Goal: Task Accomplishment & Management: Use online tool/utility

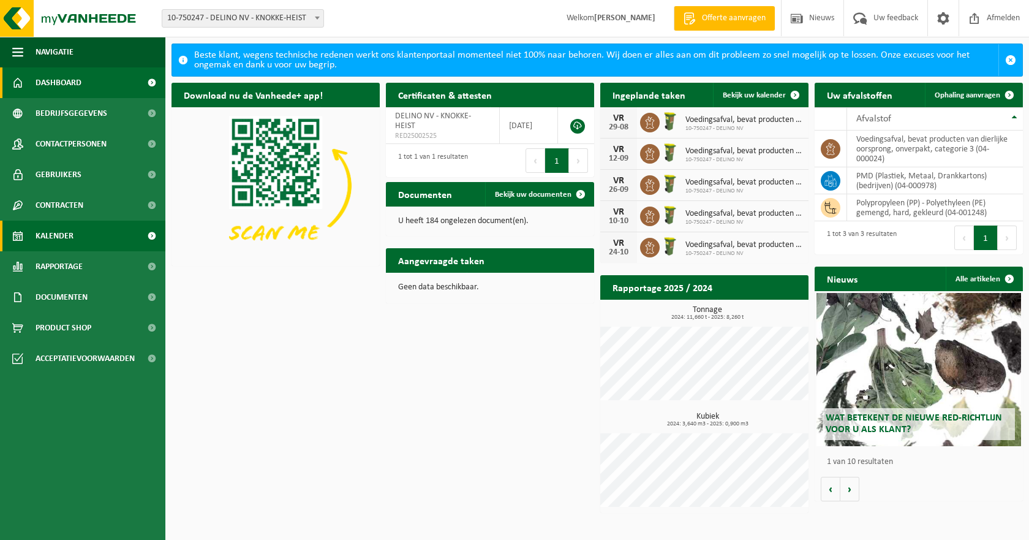
click at [80, 229] on link "Kalender" at bounding box center [82, 236] width 165 height 31
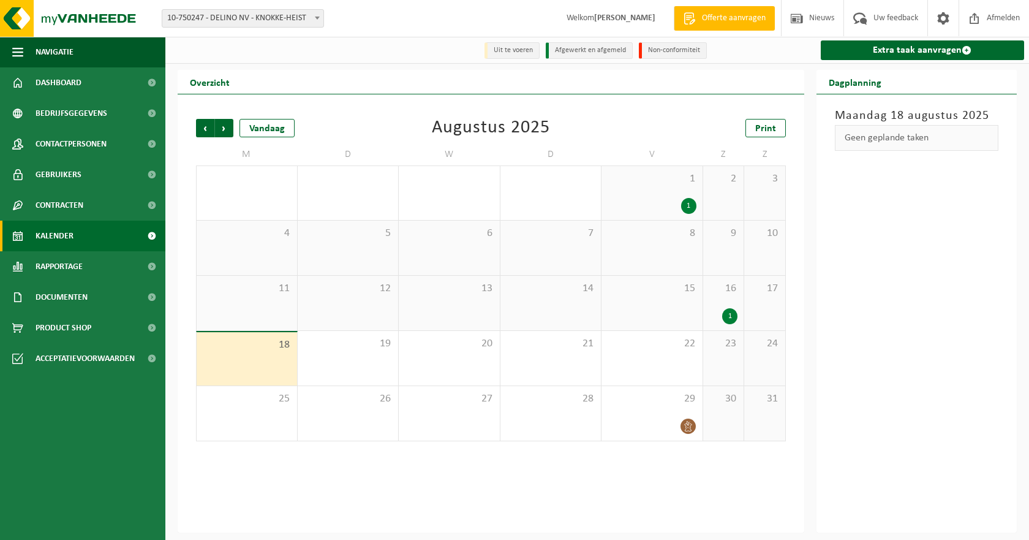
click at [731, 317] on div "1" at bounding box center [729, 316] width 15 height 16
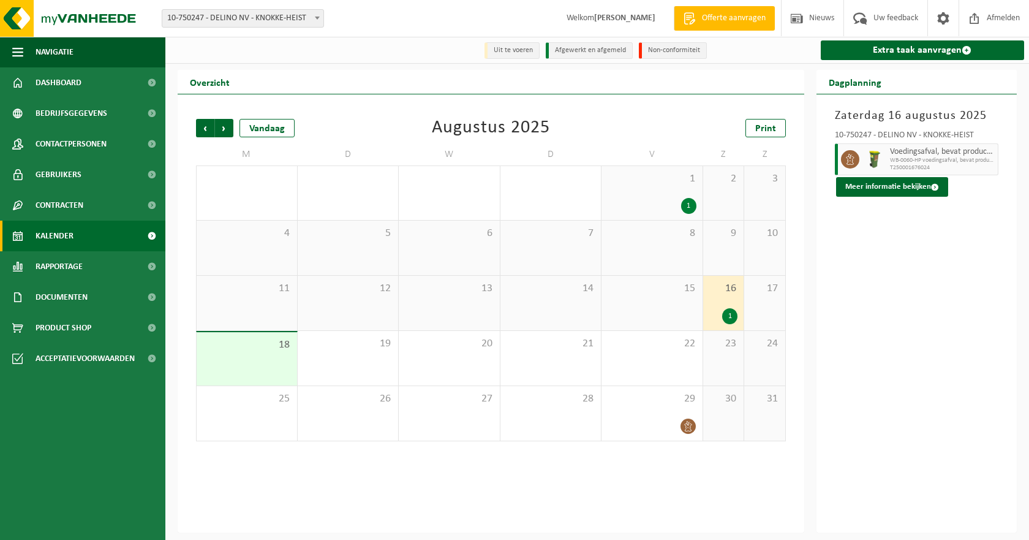
click at [688, 201] on div "1" at bounding box center [688, 206] width 15 height 16
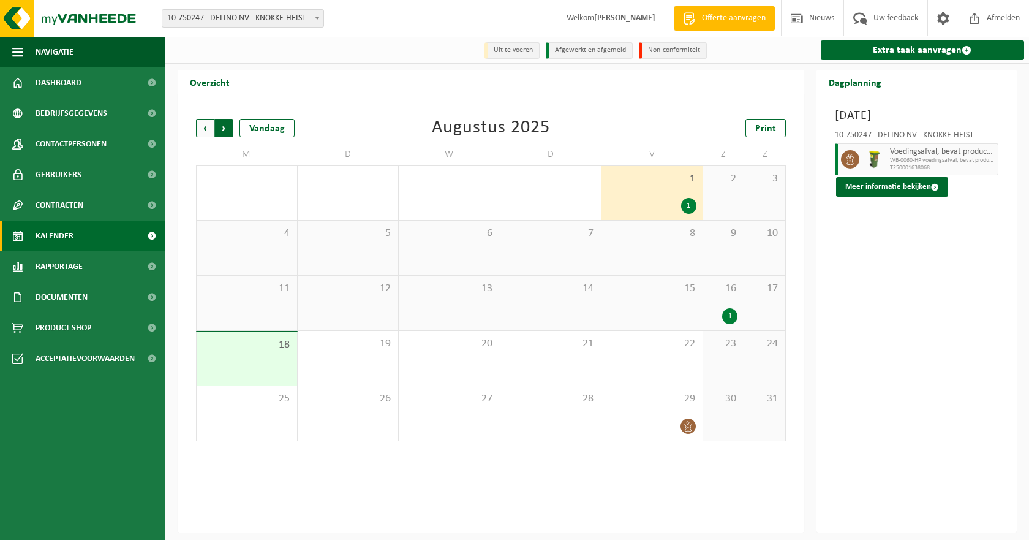
click at [206, 132] on span "Vorige" at bounding box center [205, 128] width 18 height 18
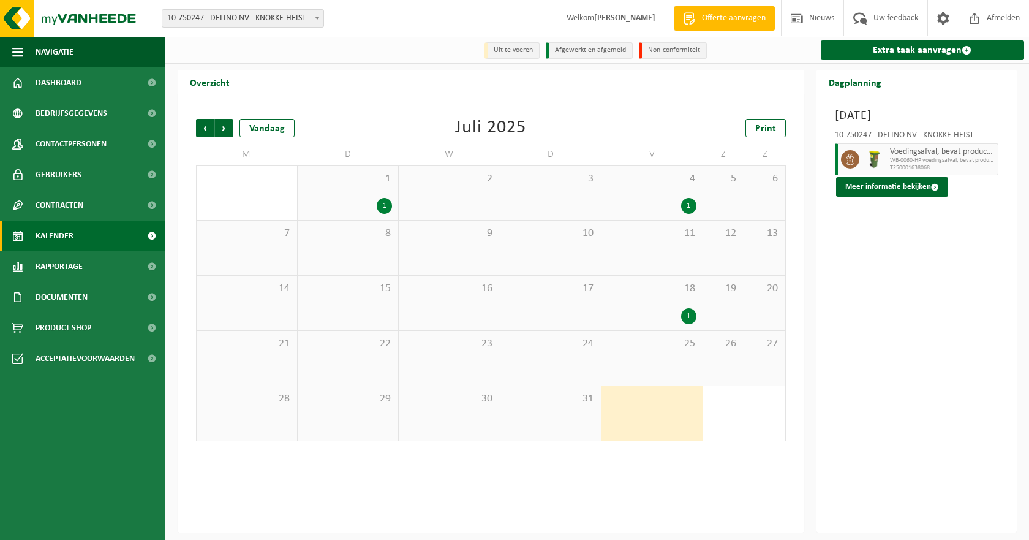
click at [206, 132] on span "Vorige" at bounding box center [205, 128] width 18 height 18
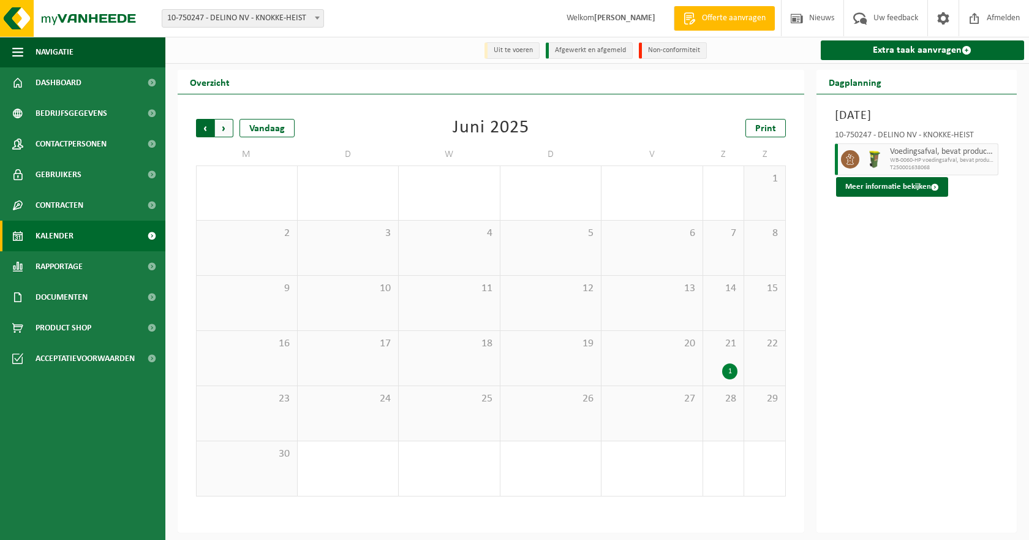
click at [226, 132] on span "Volgende" at bounding box center [224, 128] width 18 height 18
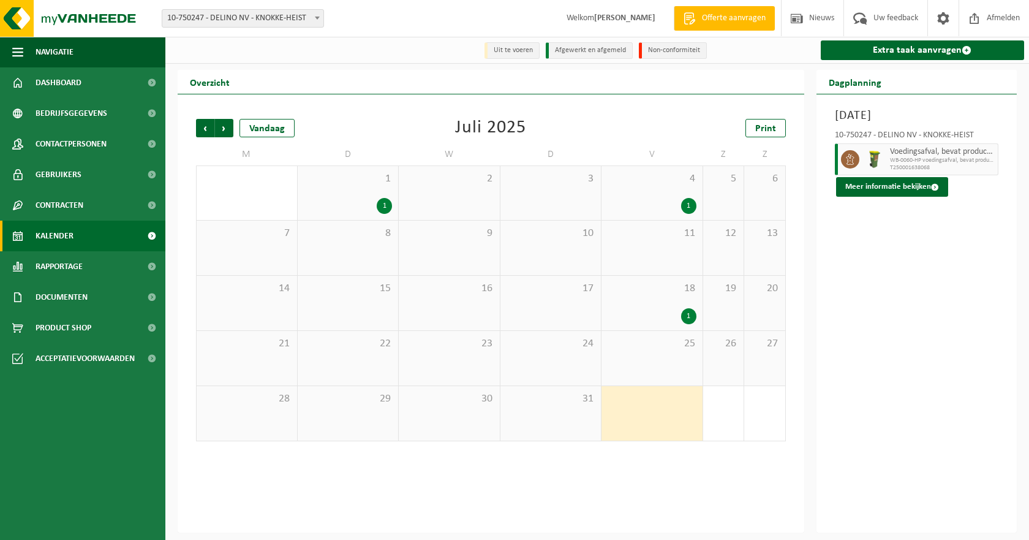
click at [385, 205] on div "1" at bounding box center [384, 206] width 15 height 16
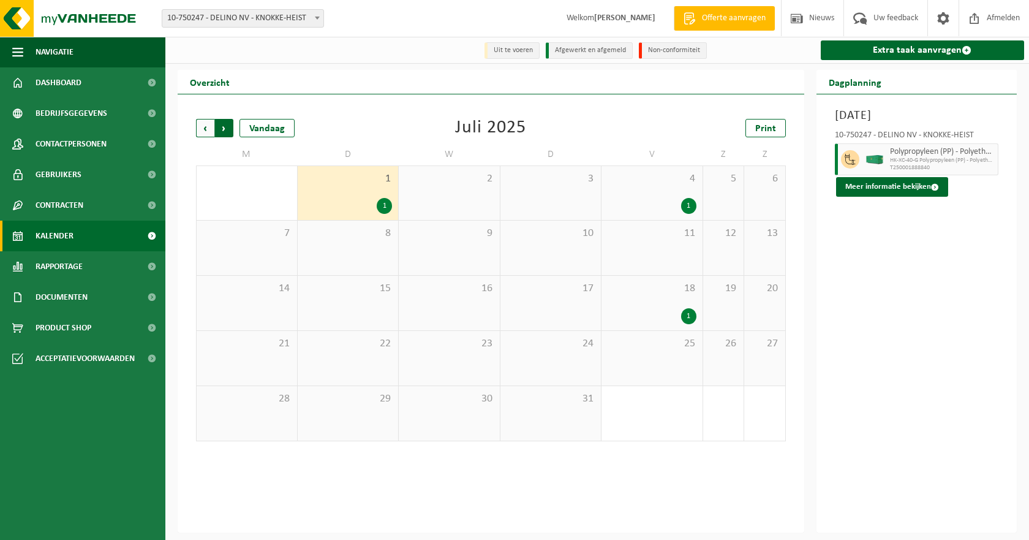
click at [205, 124] on span "Vorige" at bounding box center [205, 128] width 18 height 18
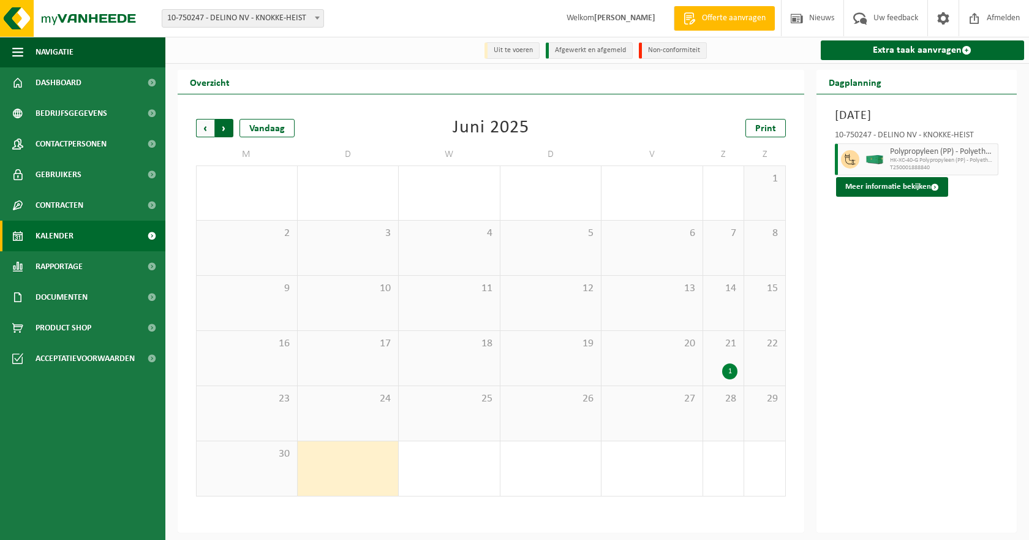
click at [207, 125] on span "Vorige" at bounding box center [205, 128] width 18 height 18
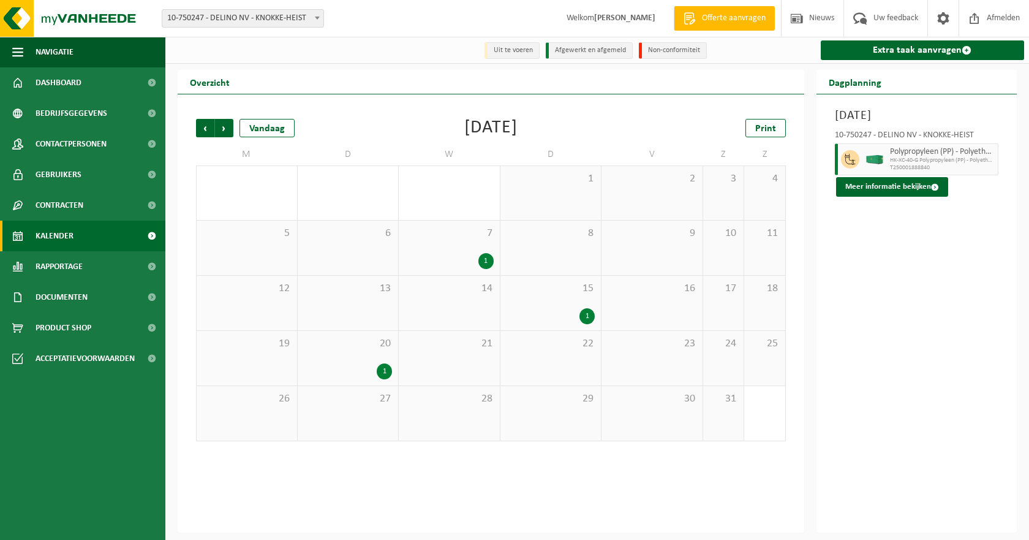
click at [385, 368] on div "1" at bounding box center [384, 371] width 15 height 16
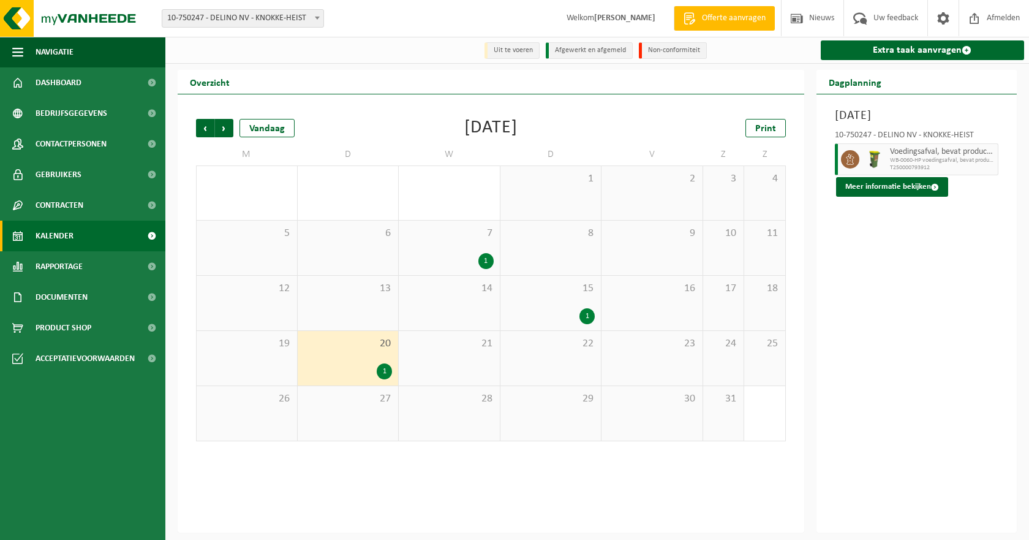
click at [586, 315] on div "1" at bounding box center [586, 316] width 15 height 16
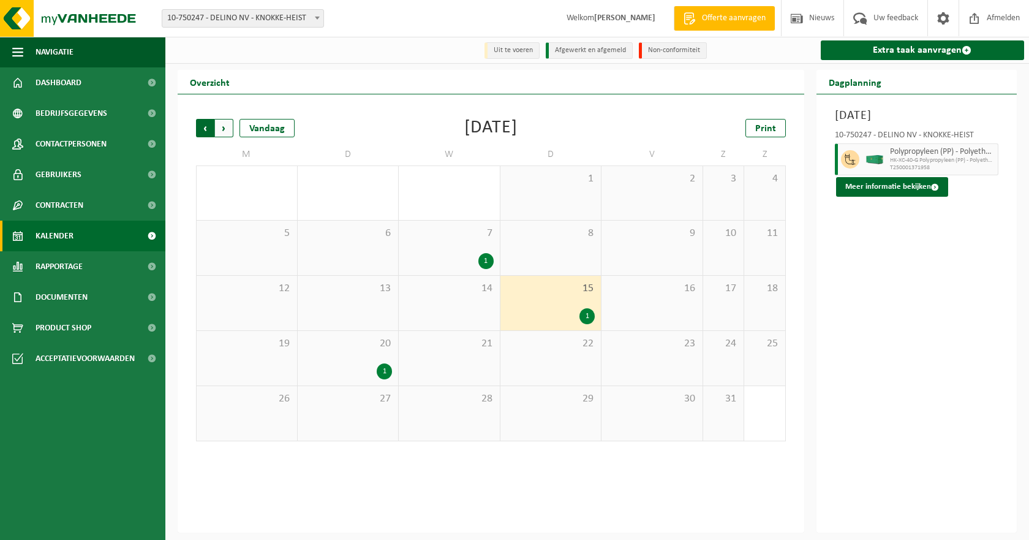
click at [228, 127] on span "Volgende" at bounding box center [224, 128] width 18 height 18
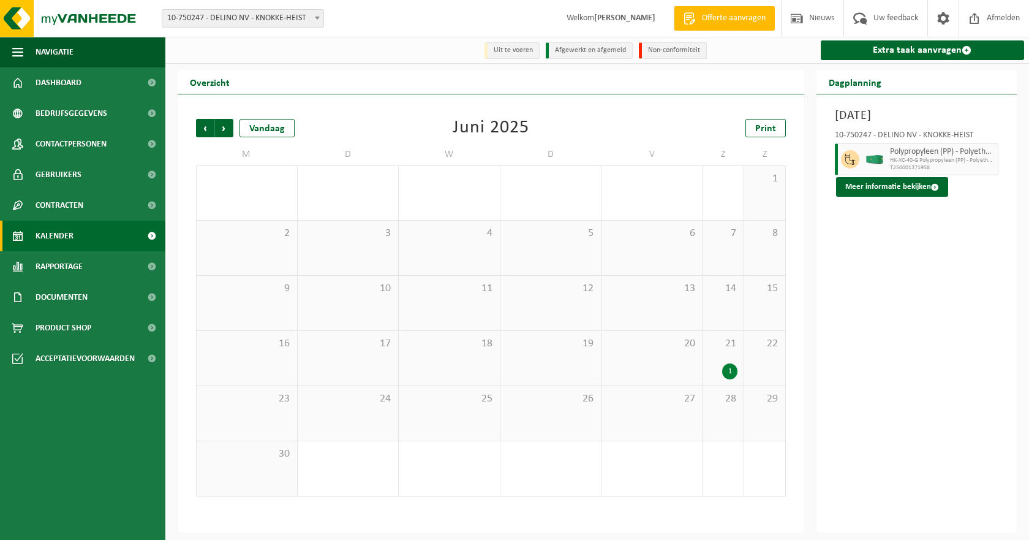
click at [228, 127] on span "Volgende" at bounding box center [224, 128] width 18 height 18
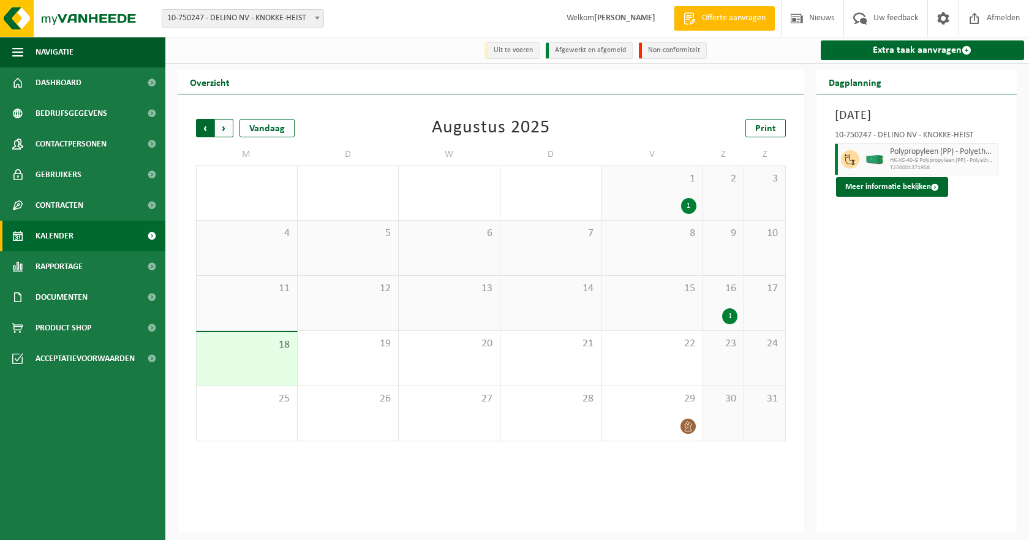
click at [228, 127] on span "Volgende" at bounding box center [224, 128] width 18 height 18
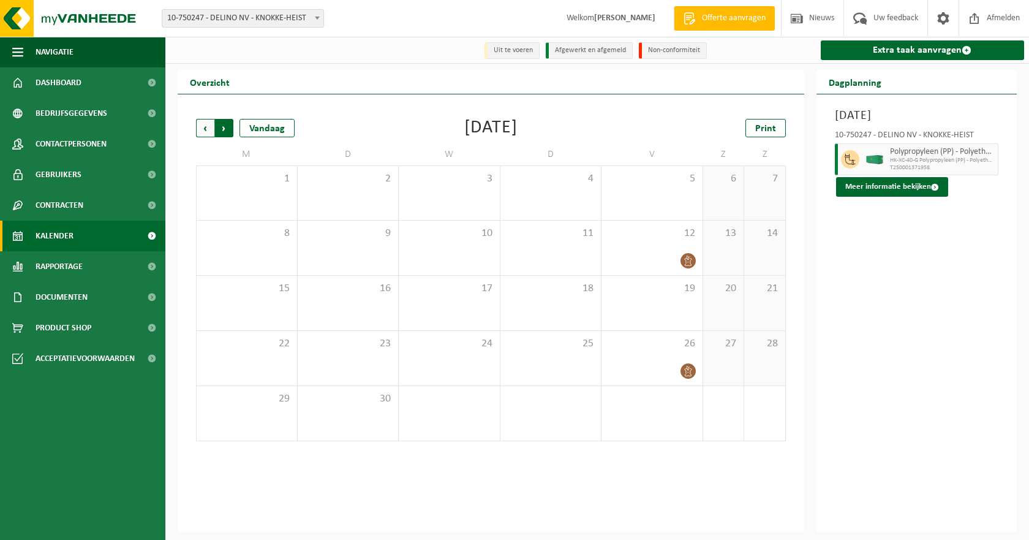
click at [200, 129] on span "Vorige" at bounding box center [205, 128] width 18 height 18
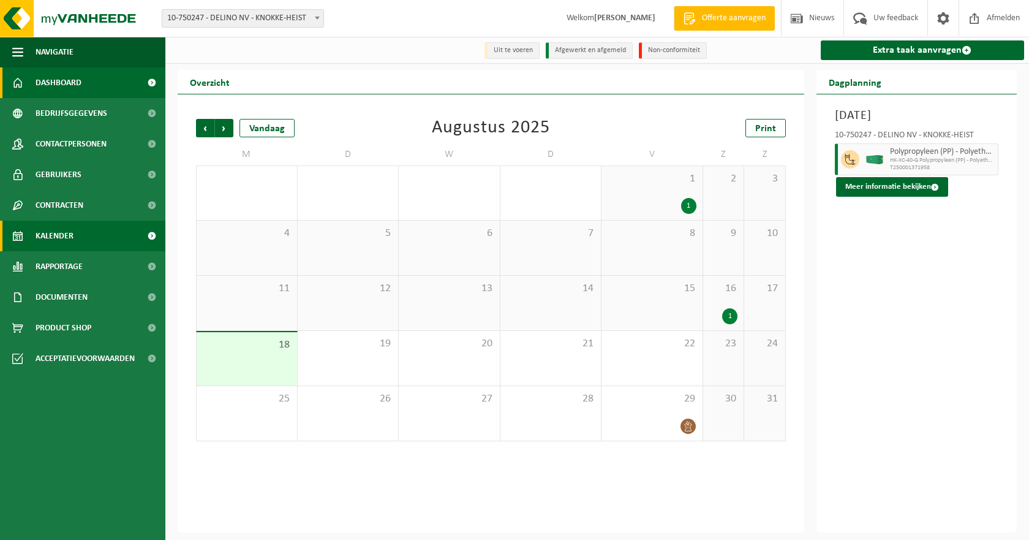
click at [59, 79] on span "Dashboard" at bounding box center [59, 82] width 46 height 31
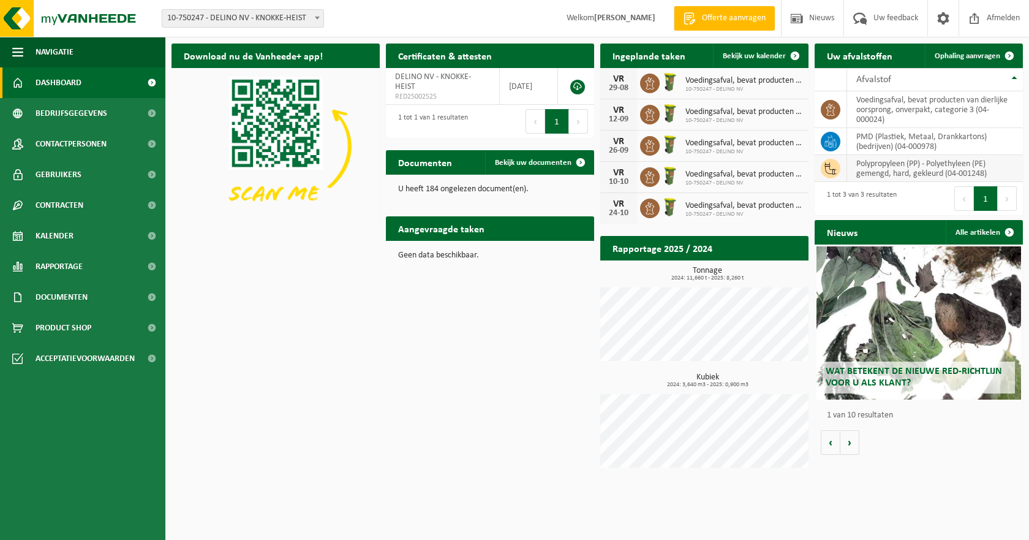
click at [886, 170] on td "polypropyleen (PP) - Polyethyleen (PE) gemengd, hard, gekleurd (04-001248)" at bounding box center [935, 168] width 176 height 27
click at [963, 52] on span "Ophaling aanvragen" at bounding box center [968, 56] width 66 height 8
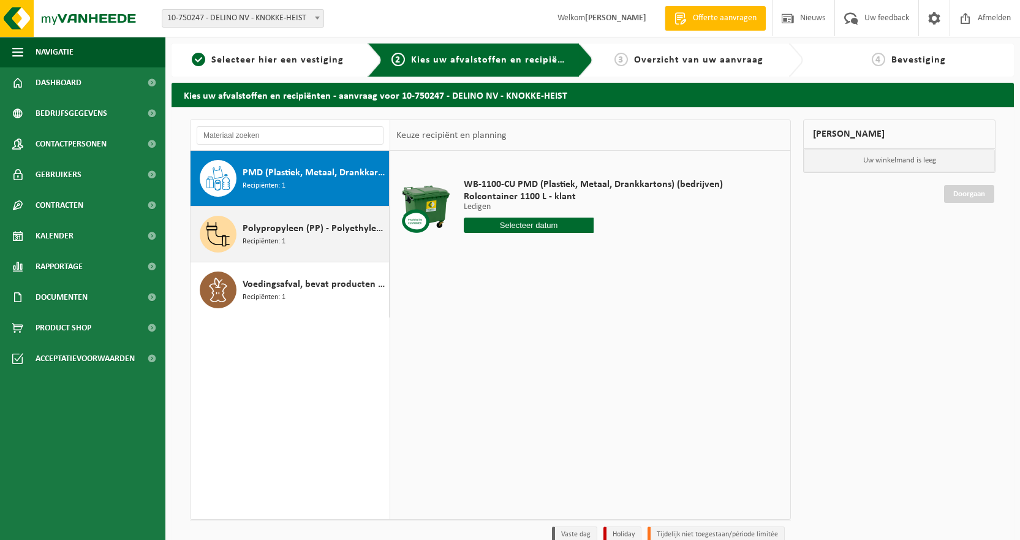
click at [328, 214] on div "Polypropyleen (PP) - Polyethyleen (PE) gemengd, hard, gekleurd Recipiënten: 1" at bounding box center [289, 233] width 199 height 55
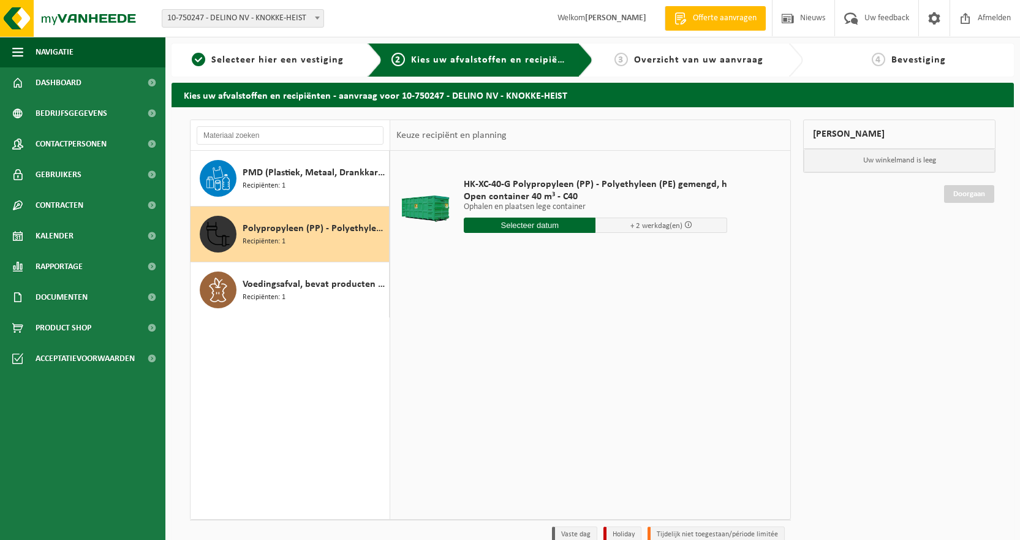
click at [525, 224] on input "text" at bounding box center [530, 224] width 132 height 15
click at [516, 349] on div "20" at bounding box center [518, 354] width 21 height 20
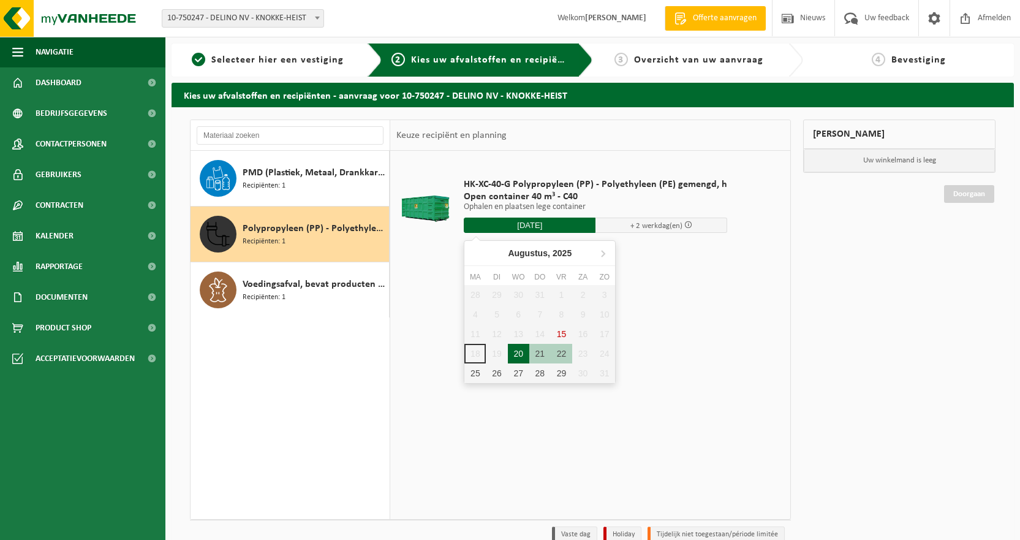
type input "Van 2025-08-20"
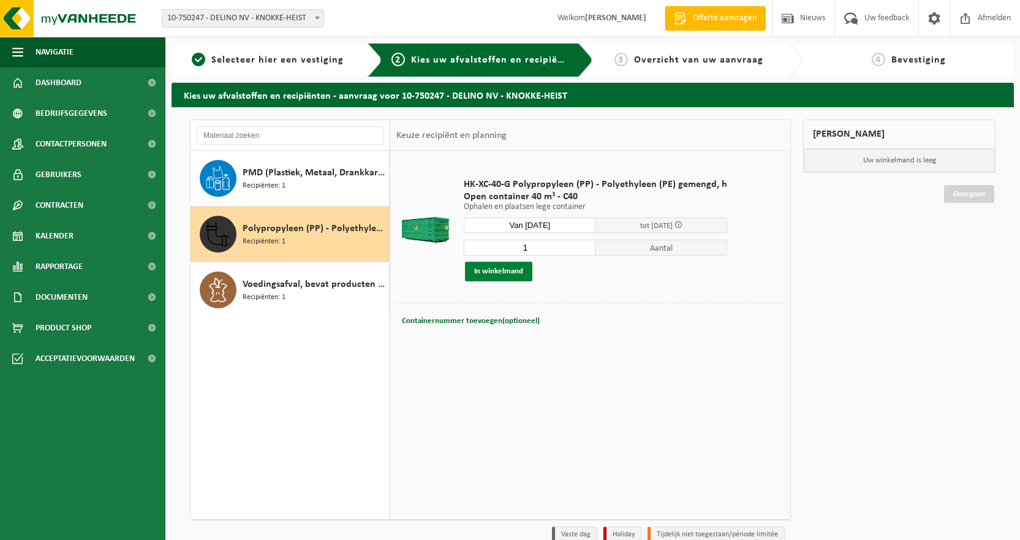
click at [497, 276] on button "In winkelmand" at bounding box center [498, 272] width 67 height 20
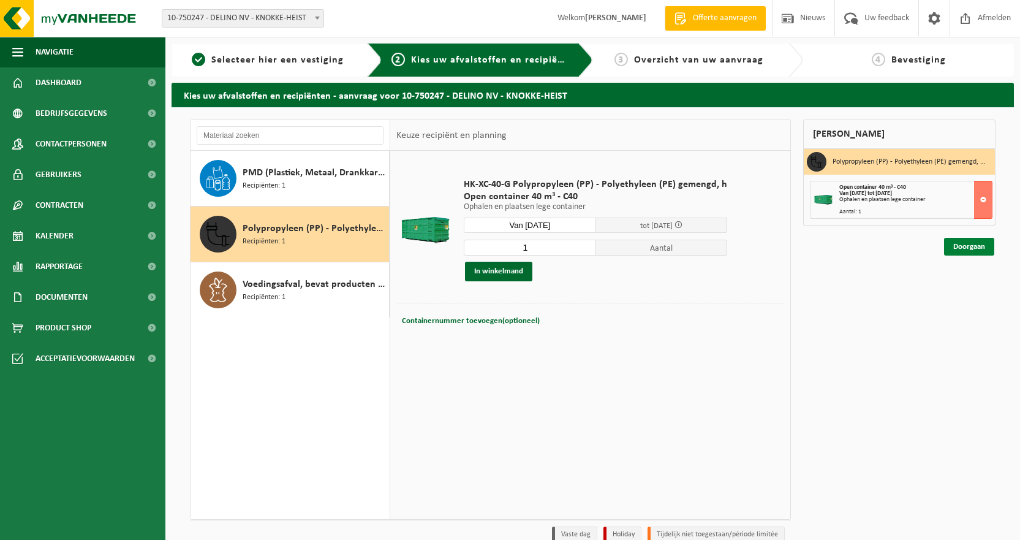
click at [980, 244] on link "Doorgaan" at bounding box center [969, 247] width 50 height 18
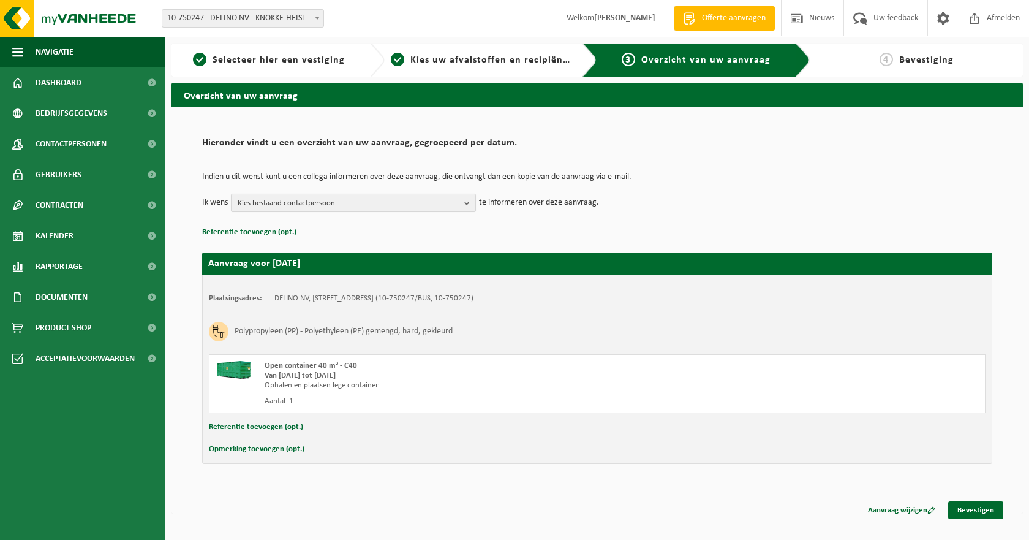
click at [343, 197] on span "Kies bestaand contactpersoon" at bounding box center [349, 203] width 222 height 18
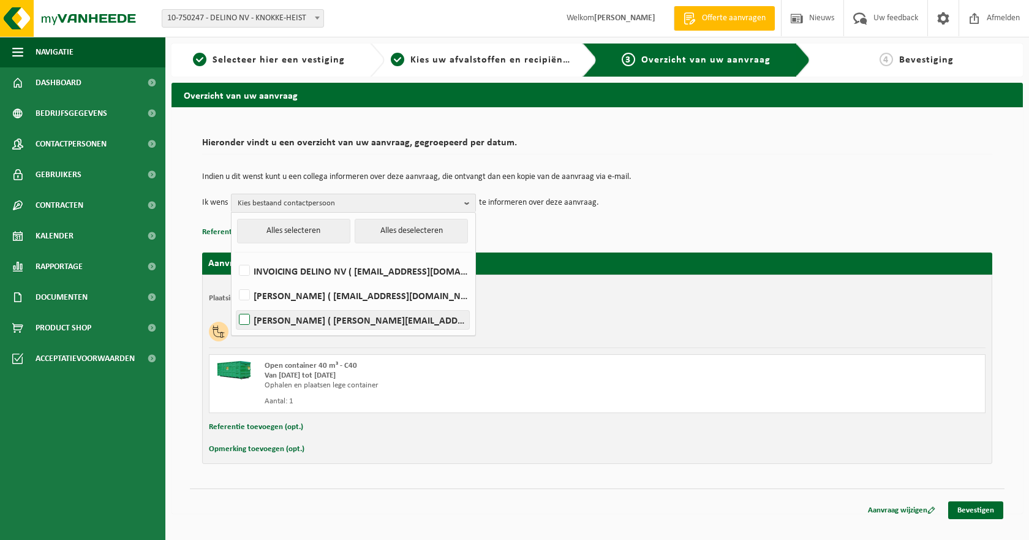
click at [311, 316] on label "[PERSON_NAME] ( [PERSON_NAME][EMAIL_ADDRESS][DOMAIN_NAME] )" at bounding box center [352, 320] width 233 height 18
click at [235, 304] on input "[PERSON_NAME] ( [PERSON_NAME][EMAIL_ADDRESS][DOMAIN_NAME] )" at bounding box center [234, 304] width 1 height 1
checkbox input "true"
click at [728, 214] on div "Indien u dit wenst kunt u een collega informeren over deze aanvraag, die ontvan…" at bounding box center [597, 192] width 790 height 64
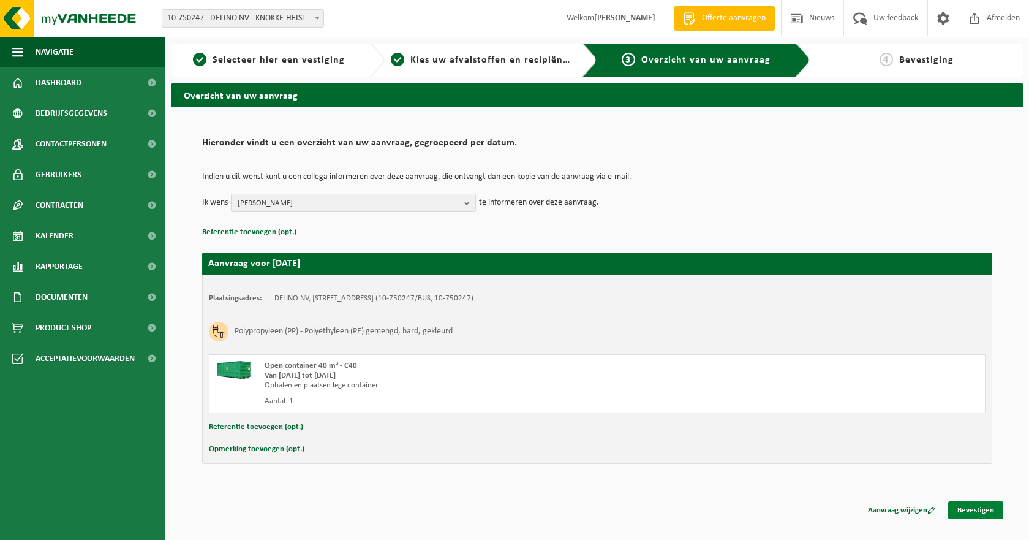
click at [978, 509] on link "Bevestigen" at bounding box center [975, 510] width 55 height 18
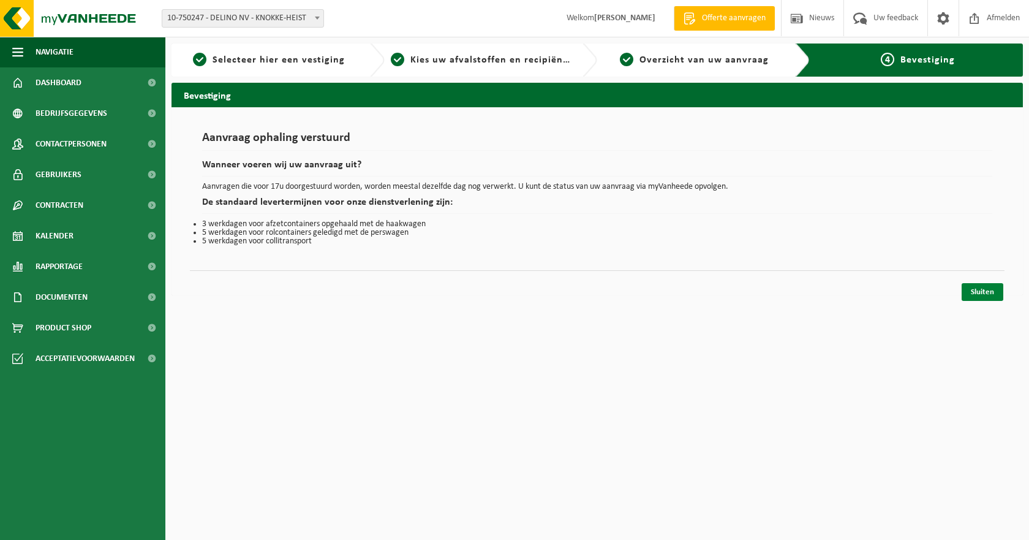
click at [985, 294] on link "Sluiten" at bounding box center [983, 292] width 42 height 18
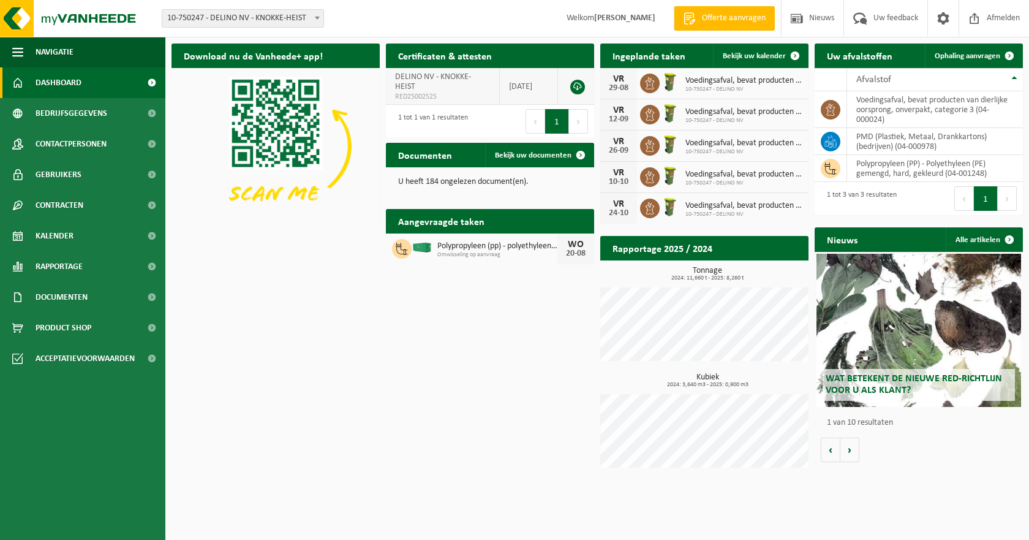
click at [472, 86] on td "DELINO NV - KNOKKE-HEIST RED25002525" at bounding box center [443, 86] width 114 height 37
click at [578, 85] on link at bounding box center [577, 87] width 15 height 15
click at [469, 403] on div "Download nu de Vanheede+ app! Verberg Certificaten & attesten Bekijk uw certifi…" at bounding box center [597, 258] width 858 height 442
